Goal: Information Seeking & Learning: Learn about a topic

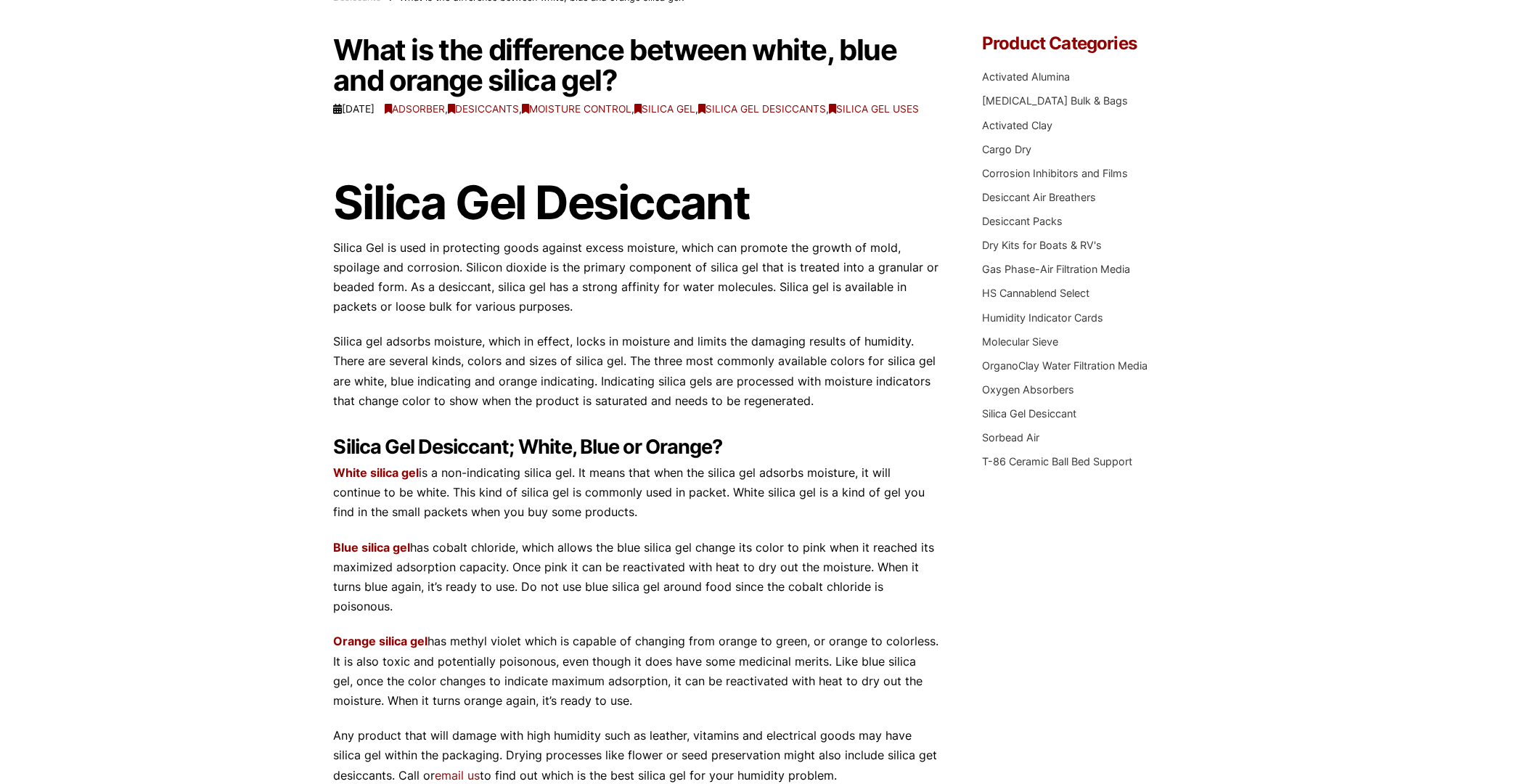
scroll to position [145, 0]
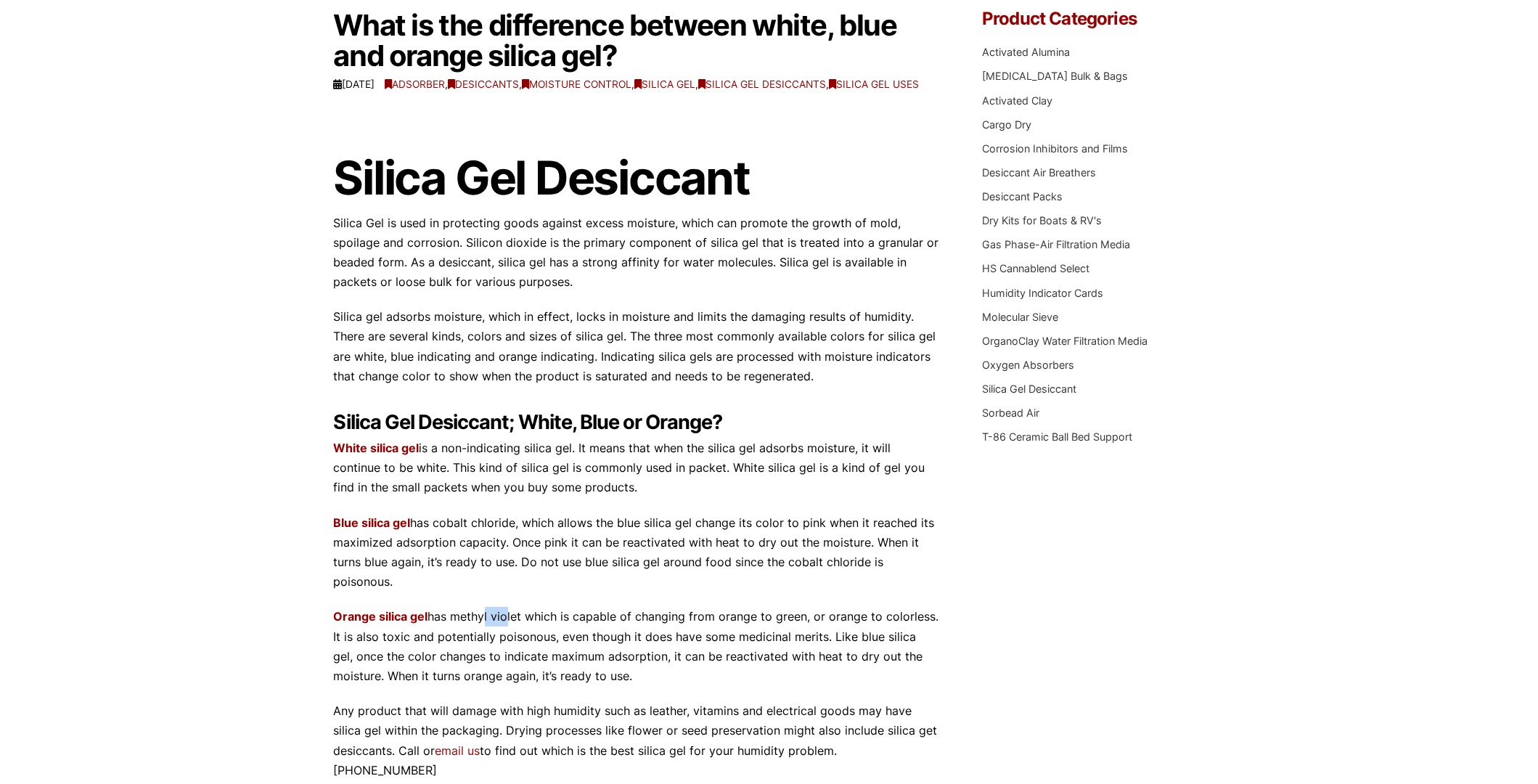
drag, startPoint x: 481, startPoint y: 628, endPoint x: 506, endPoint y: 628, distance: 25.0
click at [506, 628] on p "Orange silica gel has methyl violet which is capable of changing from orange to…" at bounding box center [636, 646] width 605 height 79
drag, startPoint x: 379, startPoint y: 649, endPoint x: 409, endPoint y: 656, distance: 30.8
click at [409, 656] on p "Orange silica gel has methyl violet which is capable of changing from orange to…" at bounding box center [636, 646] width 605 height 79
drag, startPoint x: 535, startPoint y: 671, endPoint x: 608, endPoint y: 671, distance: 73.0
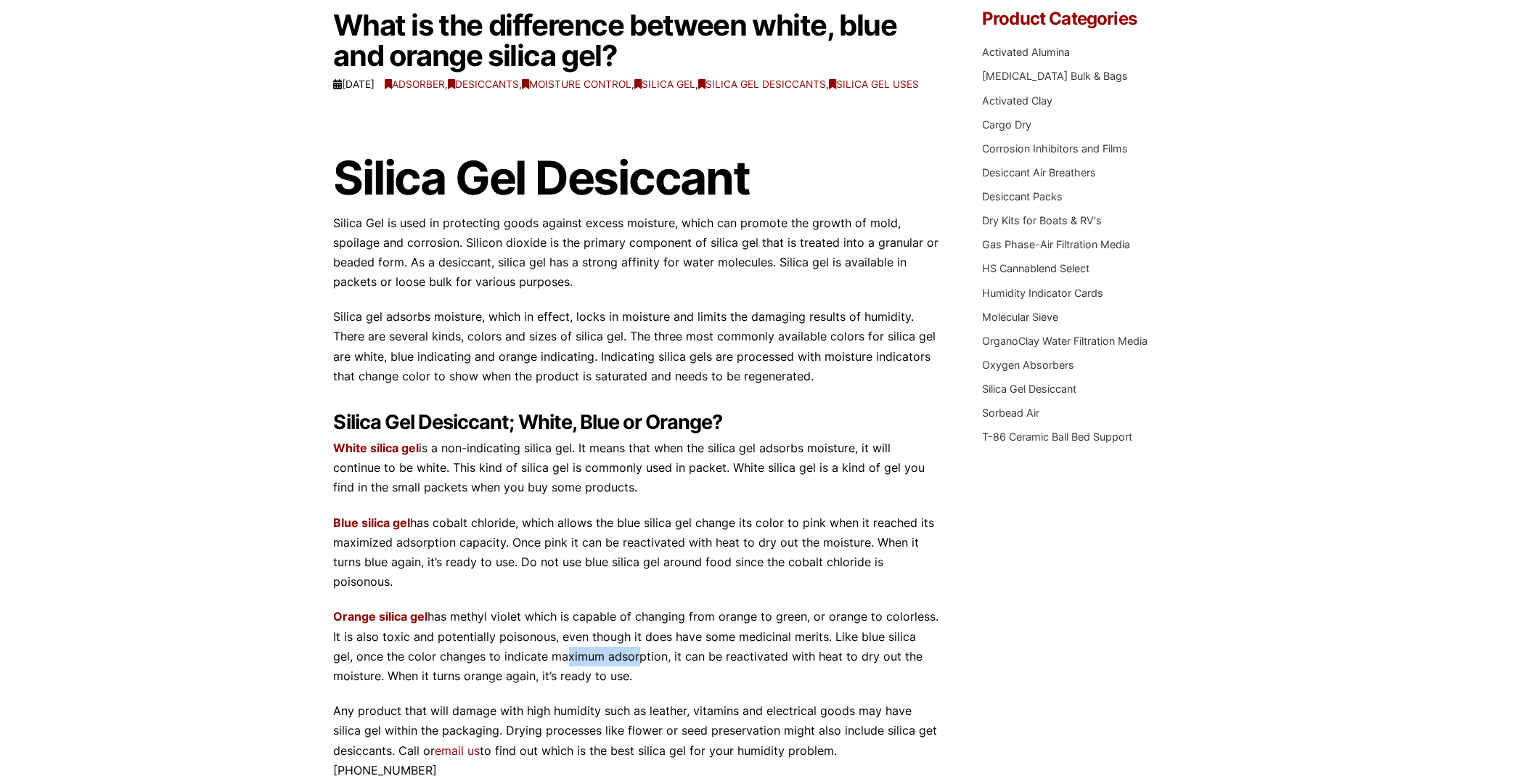
click at [608, 671] on p "Orange silica gel has methyl violet which is capable of changing from orange to…" at bounding box center [636, 646] width 605 height 79
drag, startPoint x: 440, startPoint y: 692, endPoint x: 543, endPoint y: 697, distance: 103.1
click at [543, 686] on p "Orange silica gel has methyl violet which is capable of changing from orange to…" at bounding box center [636, 646] width 605 height 79
drag, startPoint x: 531, startPoint y: 668, endPoint x: 594, endPoint y: 668, distance: 63.0
click at [594, 668] on p "Orange silica gel has methyl violet which is capable of changing from orange to…" at bounding box center [636, 646] width 605 height 79
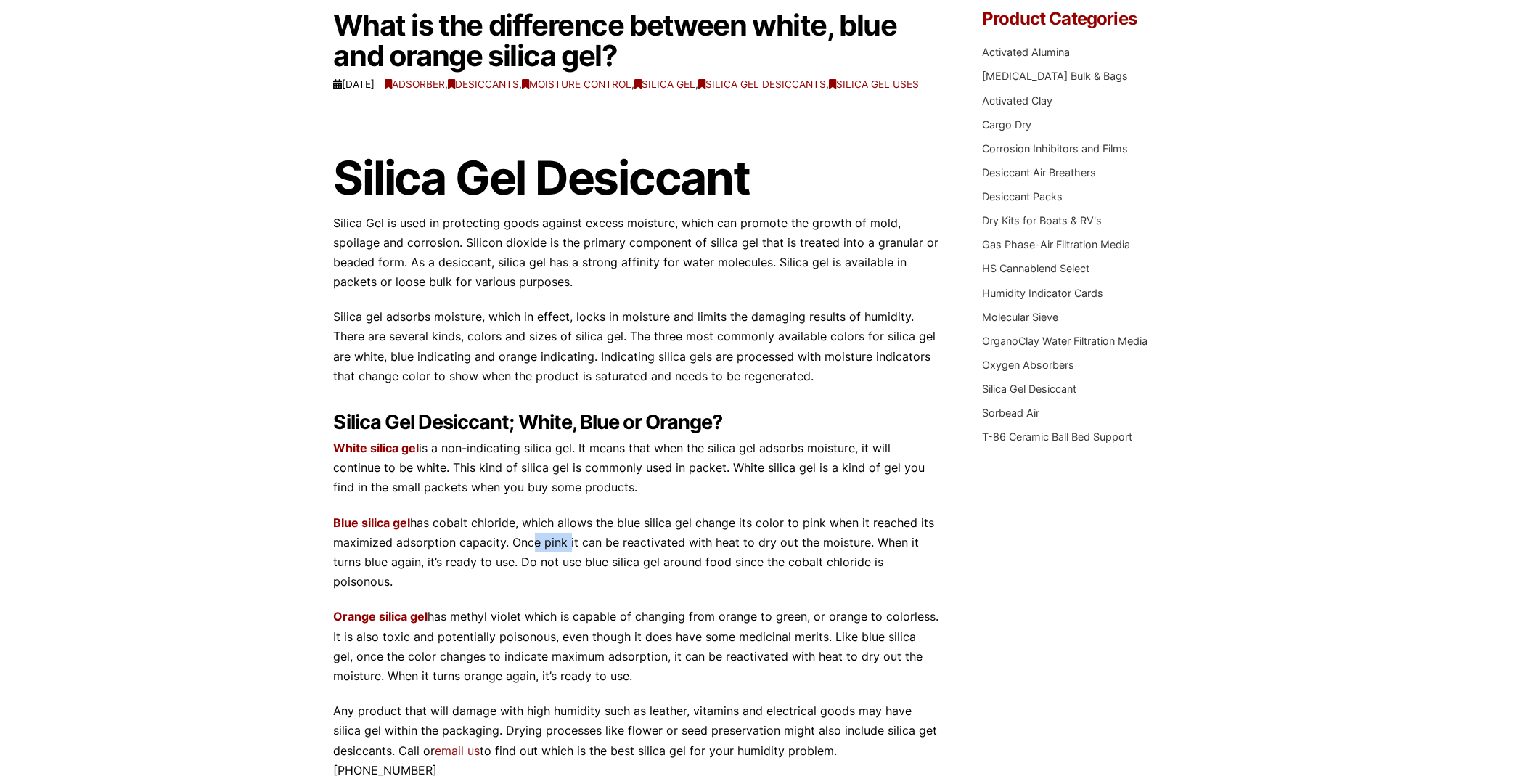
drag, startPoint x: 522, startPoint y: 554, endPoint x: 564, endPoint y: 554, distance: 42.0
click at [564, 554] on p "Blue silica gel has cobalt chloride, which allows the blue silica gel change it…" at bounding box center [636, 552] width 605 height 79
drag, startPoint x: 452, startPoint y: 577, endPoint x: 526, endPoint y: 580, distance: 74.1
click at [526, 580] on p "Blue silica gel has cobalt chloride, which allows the blue silica gel change it…" at bounding box center [636, 552] width 605 height 79
drag, startPoint x: 752, startPoint y: 649, endPoint x: 825, endPoint y: 649, distance: 73.0
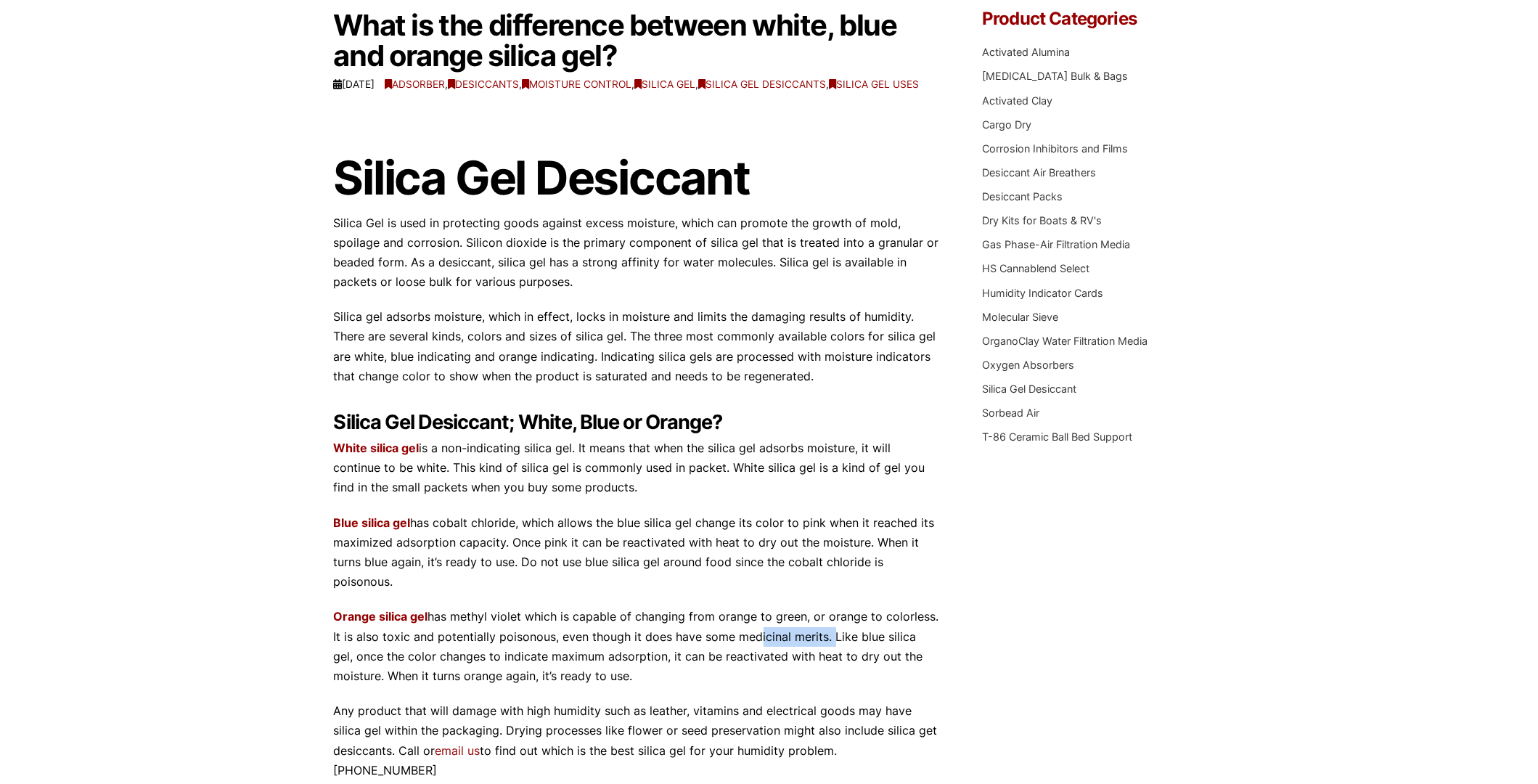
click at [825, 649] on p "Orange silica gel has methyl violet which is capable of changing from orange to…" at bounding box center [636, 646] width 605 height 79
drag, startPoint x: 443, startPoint y: 536, endPoint x: 532, endPoint y: 537, distance: 89.0
click at [532, 537] on p "Blue silica gel has cobalt chloride, which allows the blue silica gel change it…" at bounding box center [636, 552] width 605 height 79
drag, startPoint x: 517, startPoint y: 554, endPoint x: 570, endPoint y: 555, distance: 53.0
click at [570, 555] on p "Blue silica gel has cobalt chloride, which allows the blue silica gel change it…" at bounding box center [636, 552] width 605 height 79
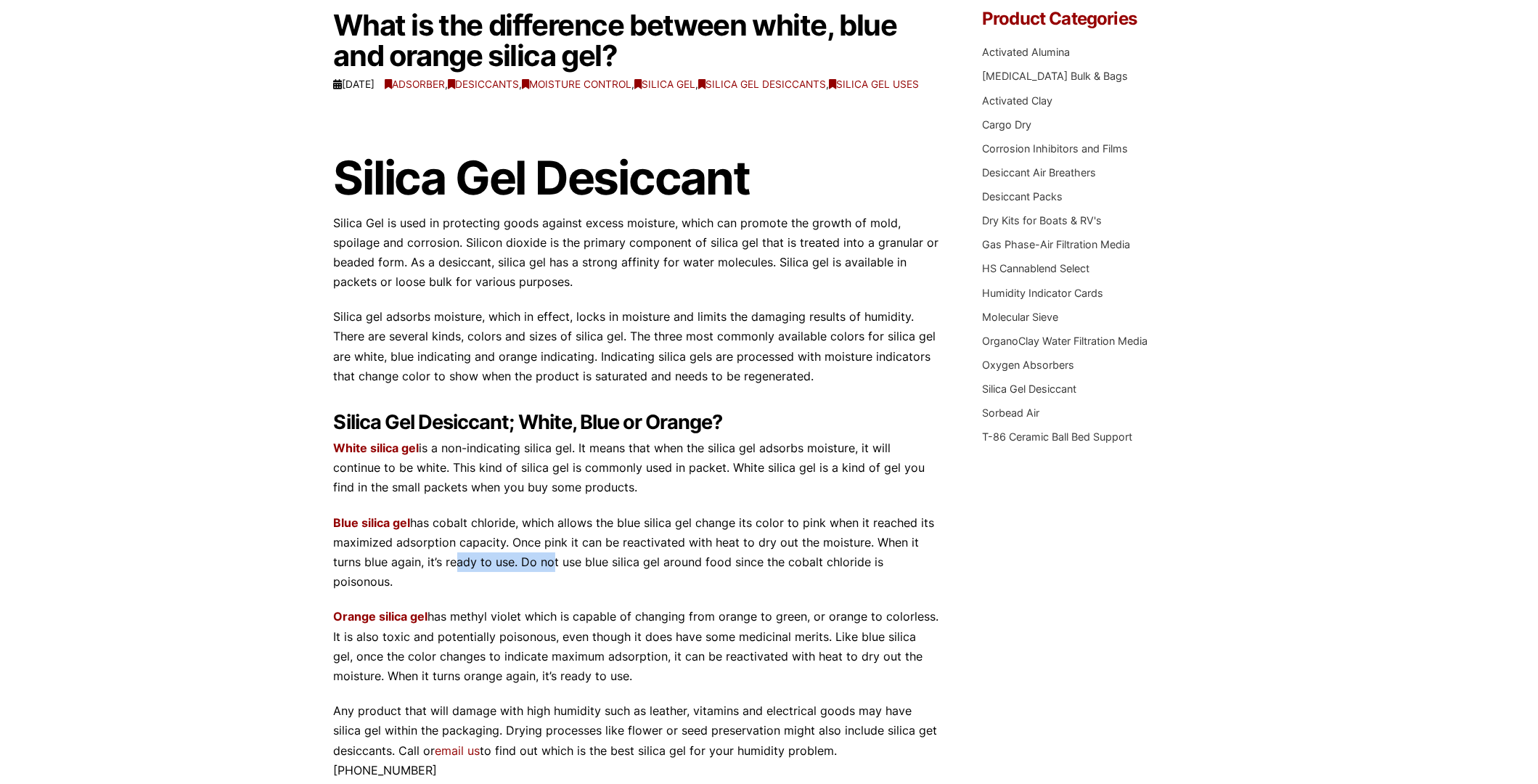
drag, startPoint x: 448, startPoint y: 574, endPoint x: 648, endPoint y: 650, distance: 214.0
click at [548, 575] on p "Blue silica gel has cobalt chloride, which allows the blue silica gel change it…" at bounding box center [636, 552] width 605 height 79
drag, startPoint x: 493, startPoint y: 626, endPoint x: 631, endPoint y: 630, distance: 138.1
click at [631, 630] on p "Orange silica gel has methyl violet which is capable of changing from orange to…" at bounding box center [636, 646] width 605 height 79
drag, startPoint x: 805, startPoint y: 626, endPoint x: 845, endPoint y: 626, distance: 40.0
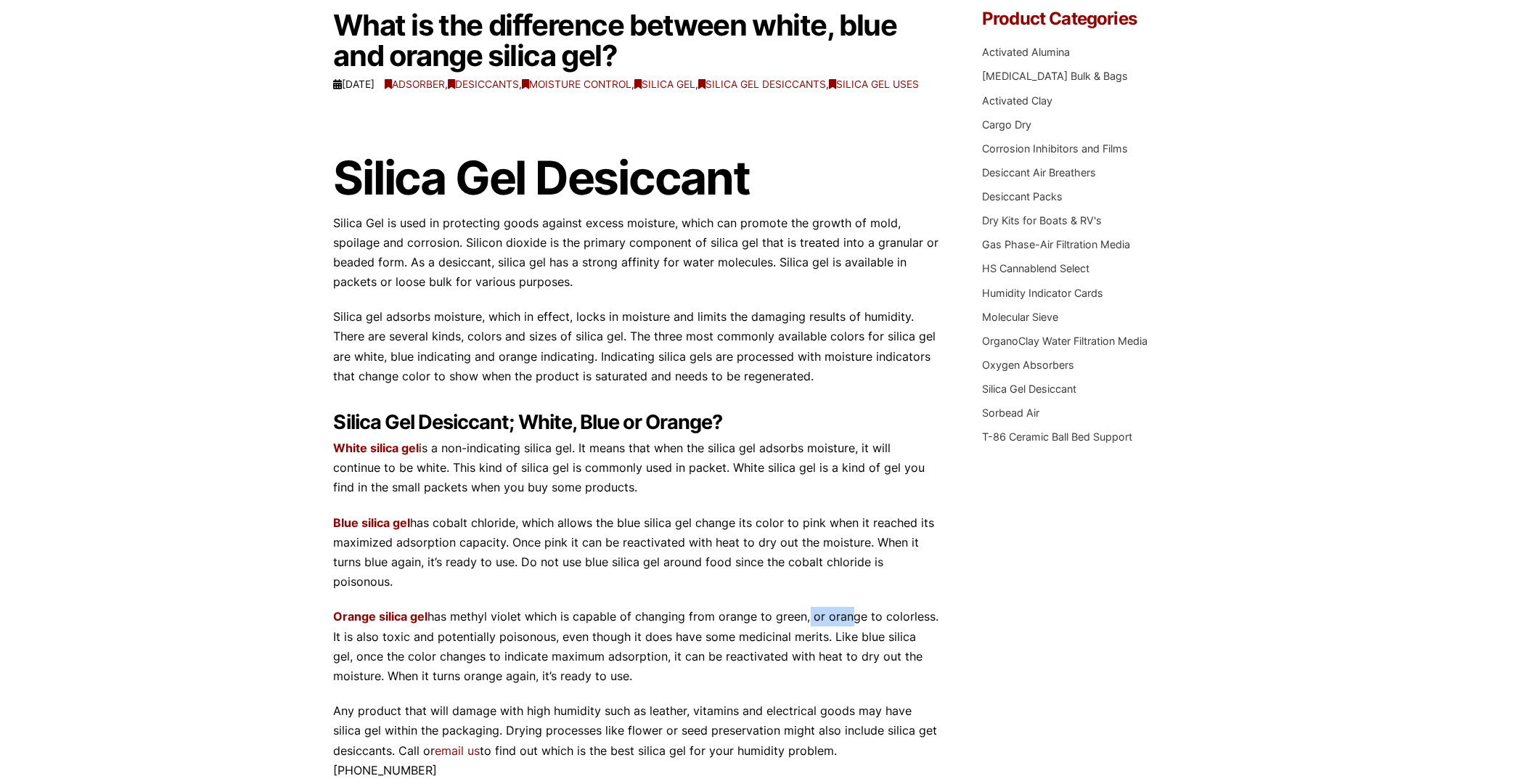
click at [845, 626] on p "Orange silica gel has methyl violet which is capable of changing from orange to…" at bounding box center [636, 646] width 605 height 79
